Goal: Transaction & Acquisition: Purchase product/service

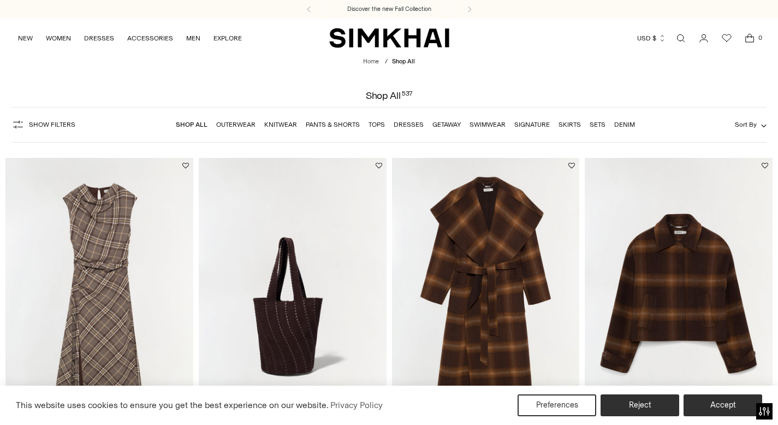
click at [682, 41] on link "Open search modal" at bounding box center [681, 38] width 22 height 22
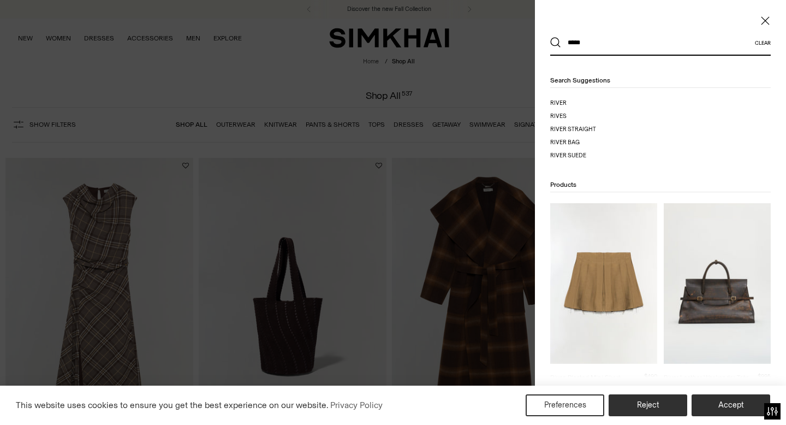
type input "*****"
click at [550, 37] on button "Search" at bounding box center [555, 42] width 11 height 11
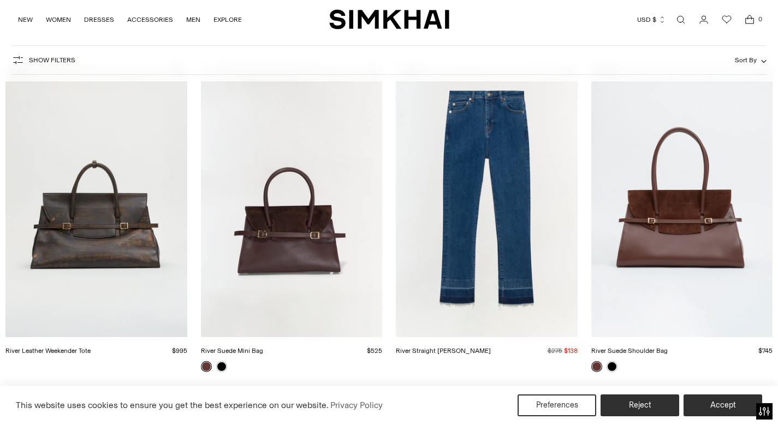
scroll to position [193, 0]
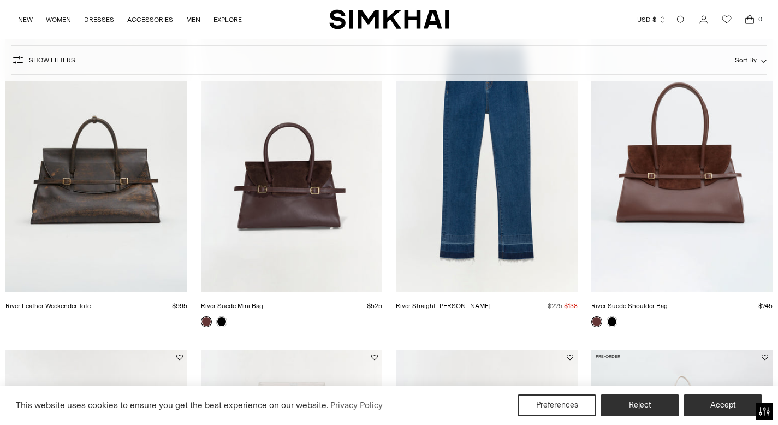
click at [91, 302] on link "River Leather Weekender Tote" at bounding box center [47, 306] width 85 height 8
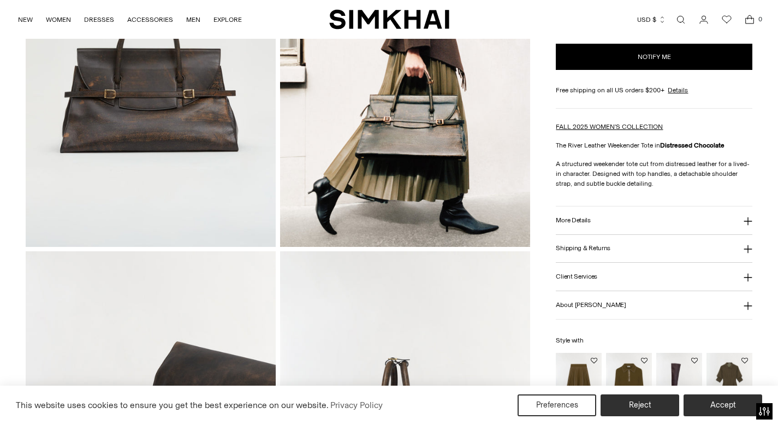
scroll to position [236, 0]
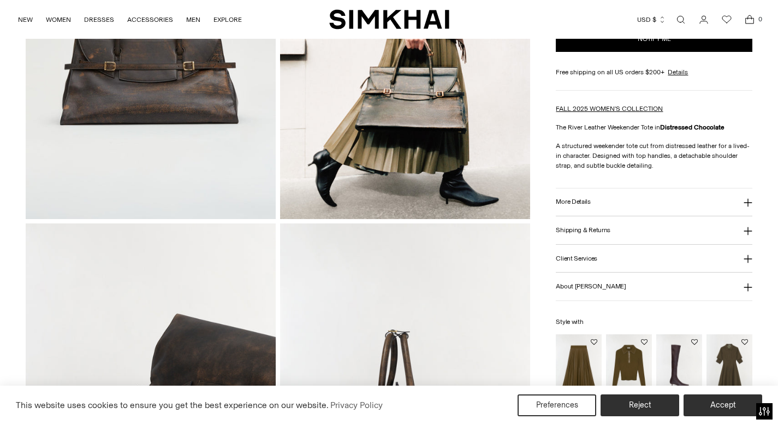
click at [581, 204] on h3 "More Details" at bounding box center [573, 201] width 34 height 7
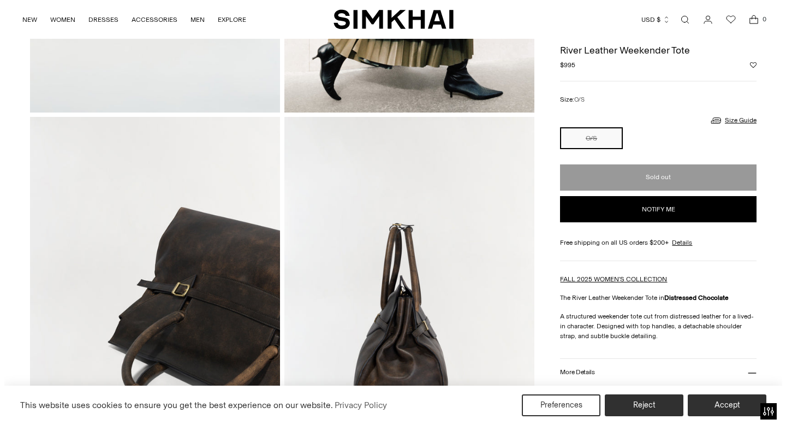
scroll to position [0, 0]
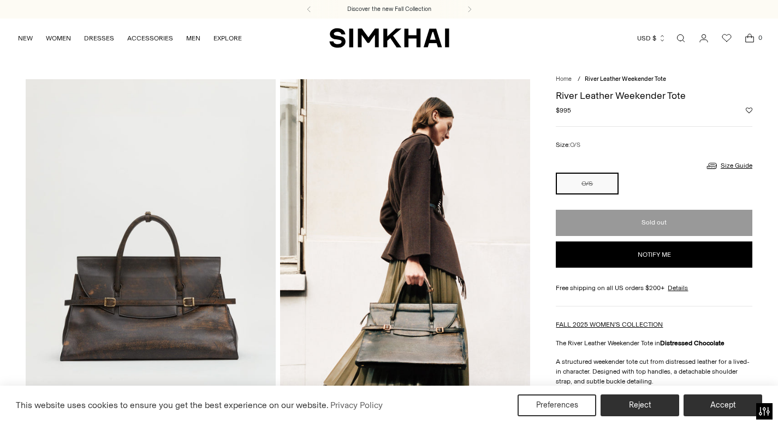
click at [675, 37] on link "Open search modal" at bounding box center [681, 38] width 22 height 22
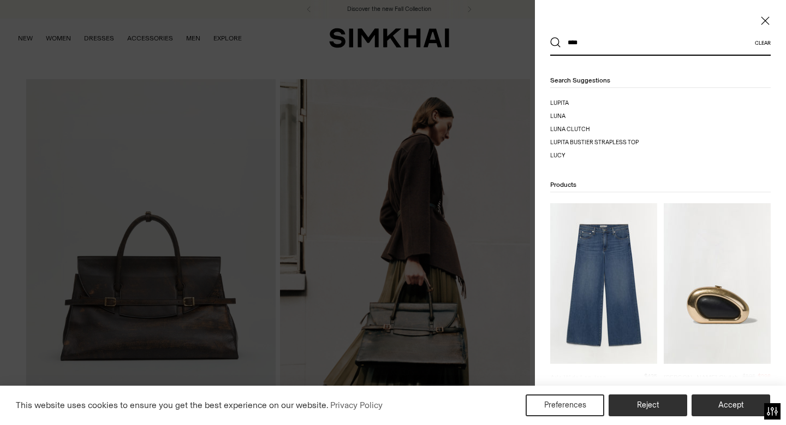
type input "****"
click at [550, 37] on button "Search" at bounding box center [555, 42] width 11 height 11
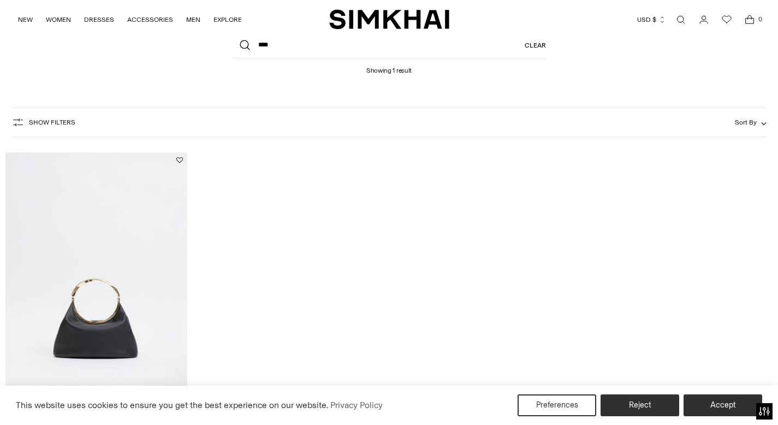
scroll to position [202, 0]
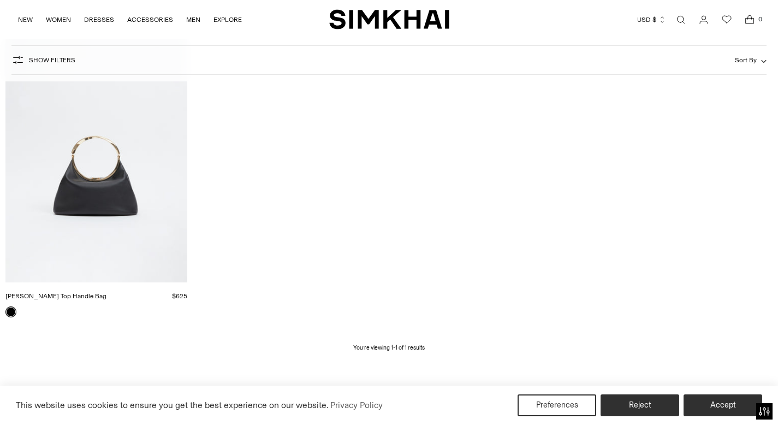
click at [106, 292] on link "Luca Leather Top Handle Bag" at bounding box center [55, 296] width 101 height 8
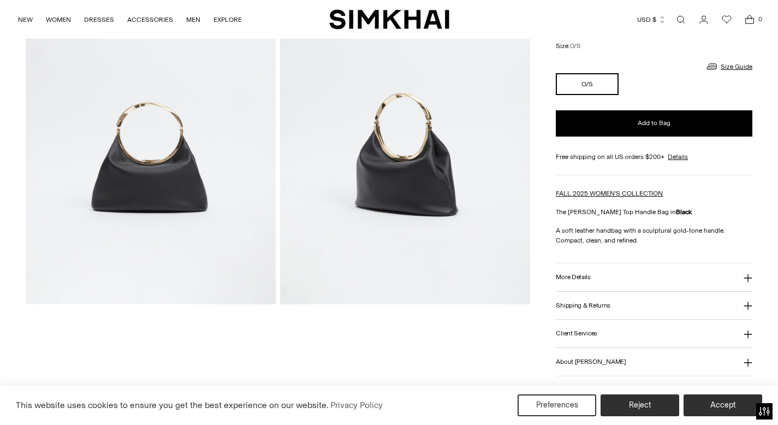
scroll to position [182, 0]
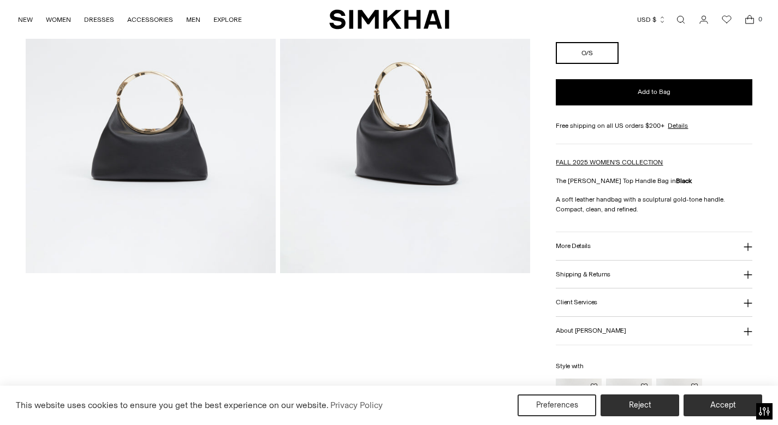
click at [599, 241] on button "More Details" at bounding box center [654, 246] width 196 height 28
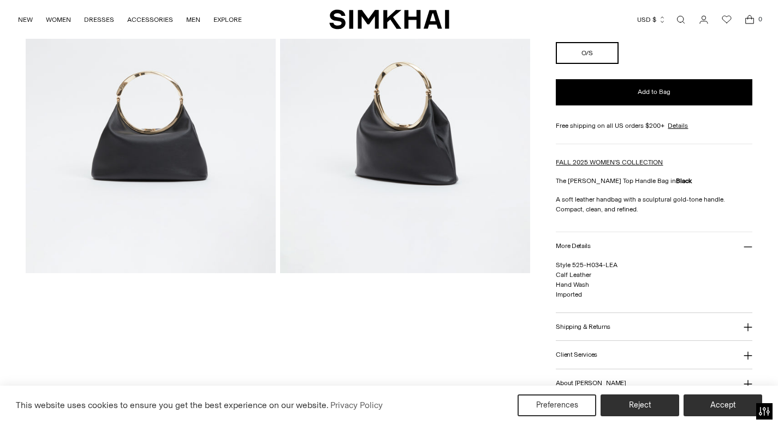
scroll to position [217, 0]
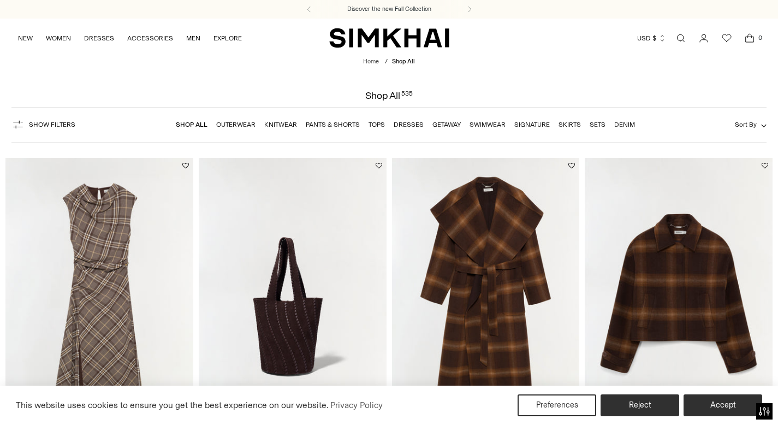
click at [680, 44] on link "Open search modal" at bounding box center [681, 38] width 22 height 22
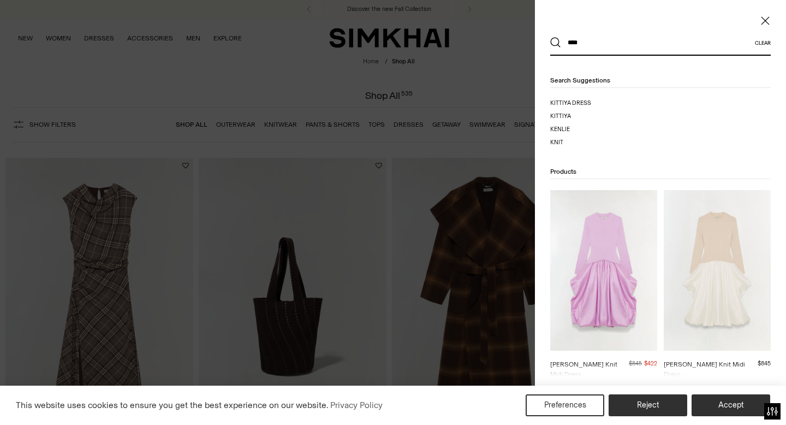
type input "****"
click at [550, 37] on button "Search" at bounding box center [555, 42] width 11 height 11
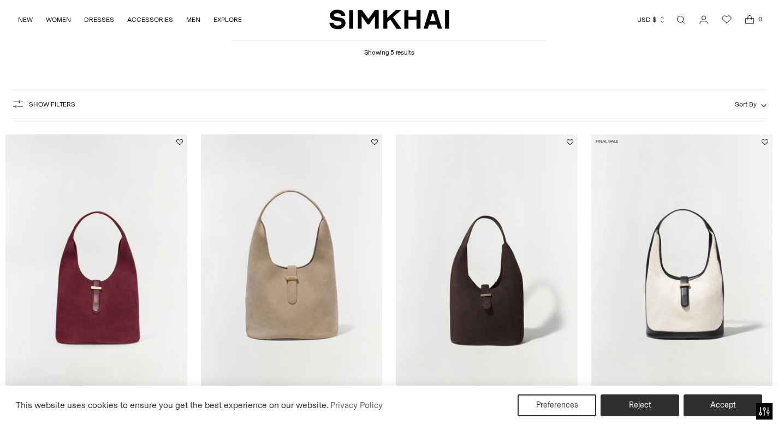
scroll to position [139, 0]
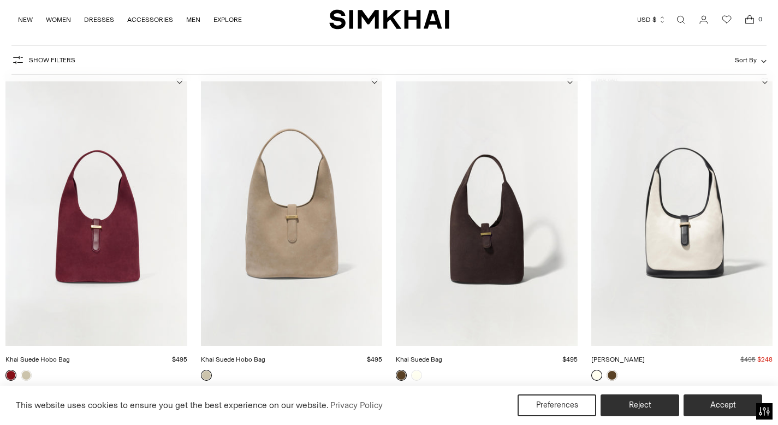
click at [70, 355] on link "Khai Suede Hobo Bag" at bounding box center [37, 359] width 64 height 8
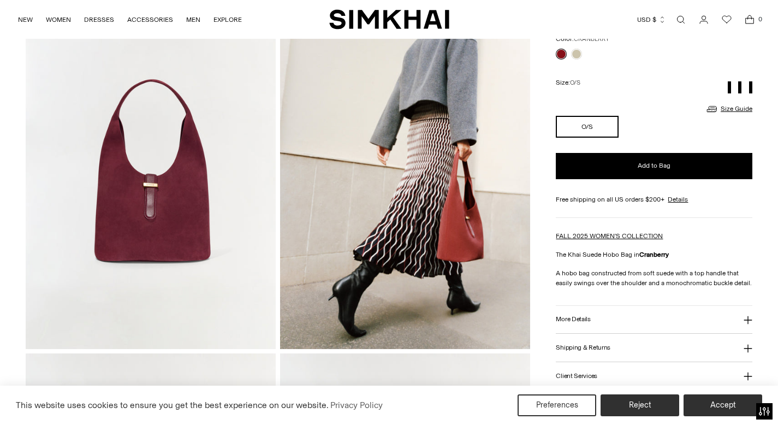
scroll to position [128, 0]
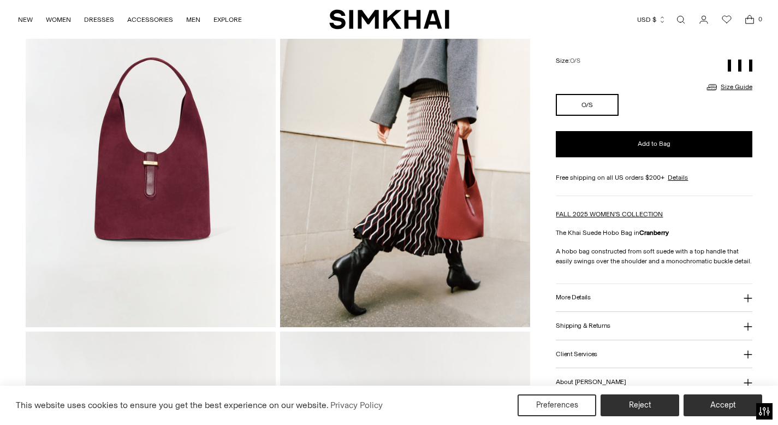
click at [613, 297] on button "More Details" at bounding box center [654, 298] width 196 height 28
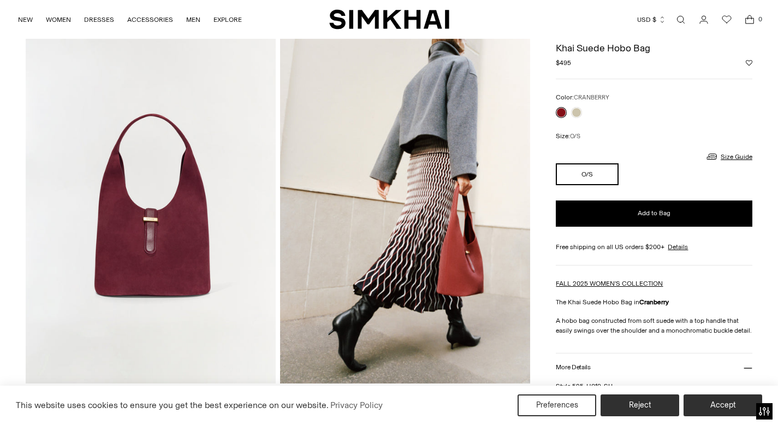
scroll to position [0, 0]
